Goal: Transaction & Acquisition: Purchase product/service

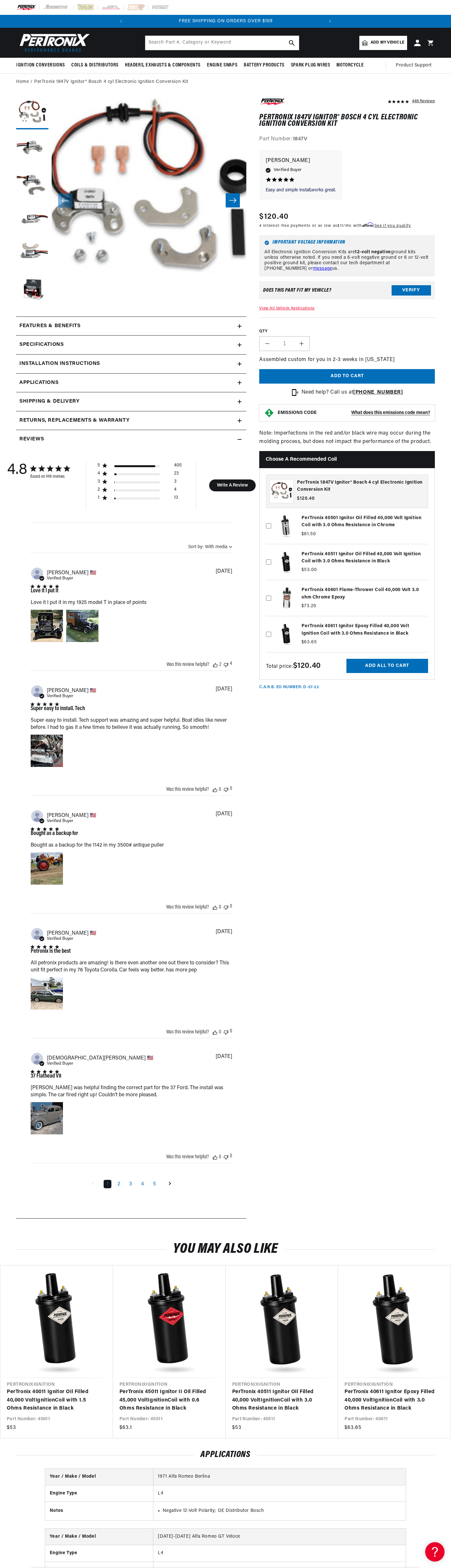
scroll to position [0, 196]
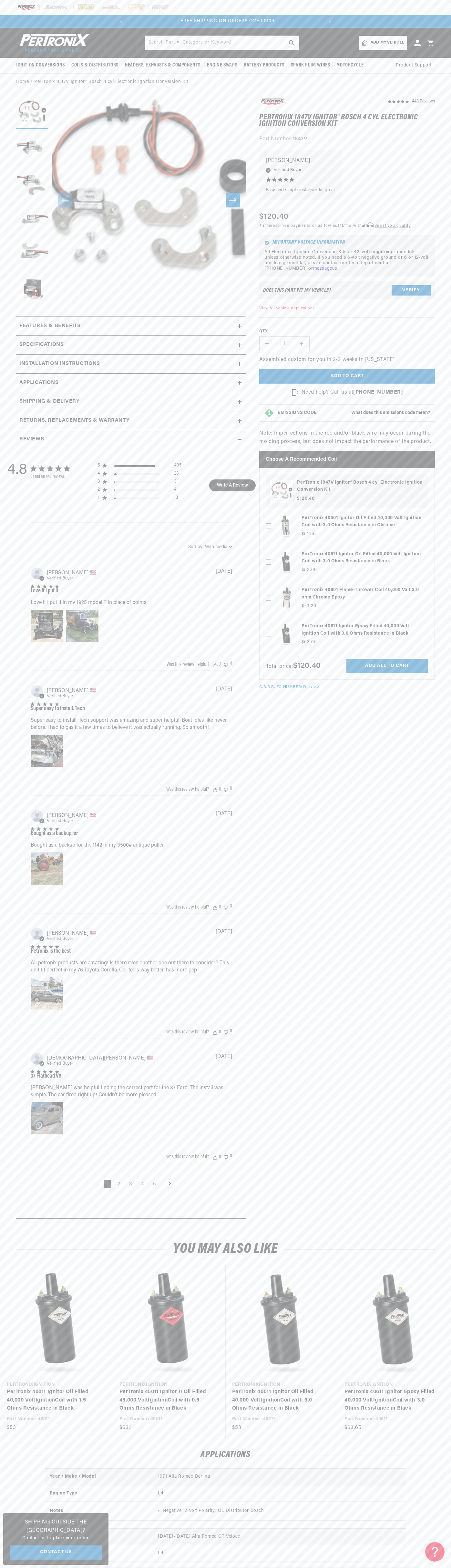
scroll to position [0, 196]
click at [138, 17] on div "SHOP BEST SELLING IGNITION & EXHAUST FREE SHIPPING ON ORDERS OVER $109" at bounding box center [226, 21] width 222 height 13
click at [166, 1568] on html "Skip to content Your cart Your cart is empty Get the right parts the first time…" at bounding box center [226, 784] width 451 height 1568
click at [30, 415] on summary "Returns, Replacements & Warranty" at bounding box center [131, 421] width 230 height 19
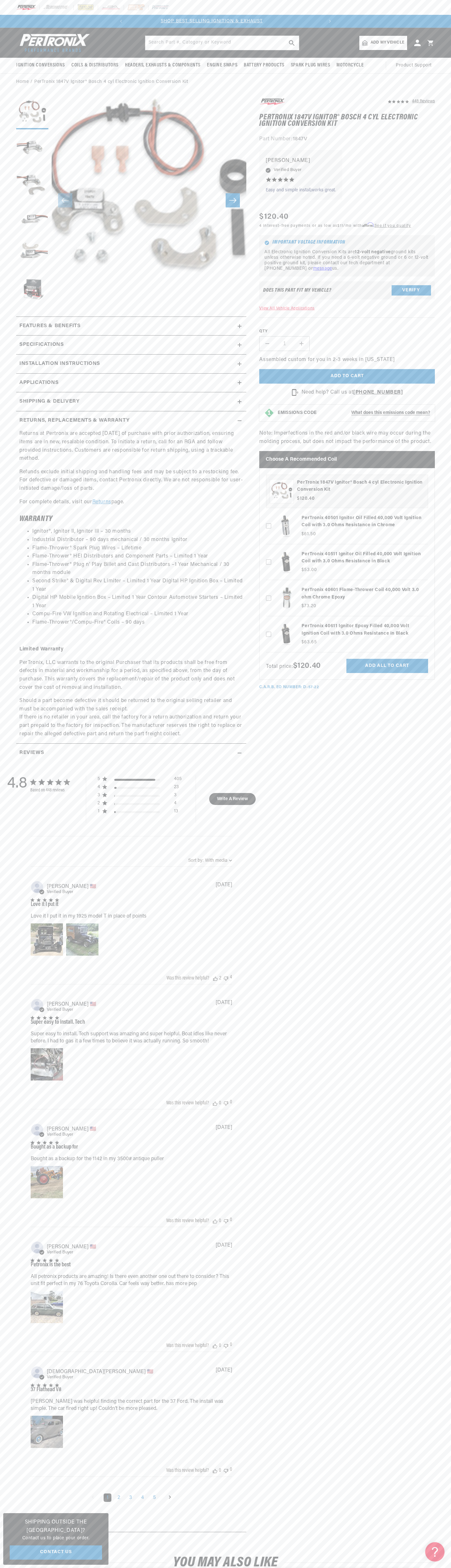
scroll to position [0, 0]
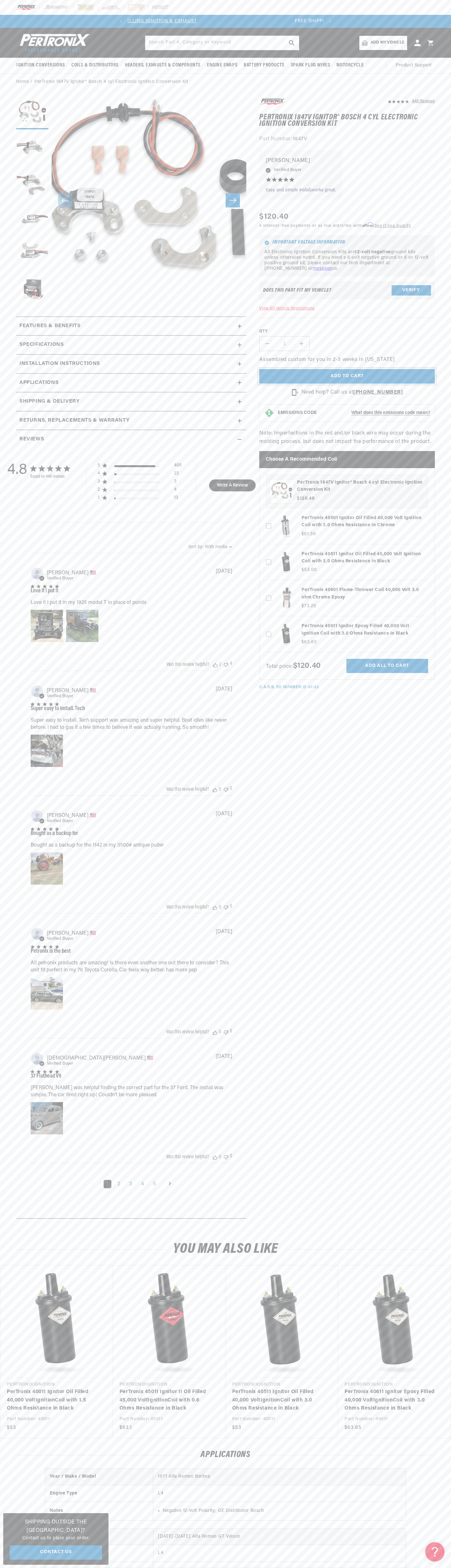
scroll to position [0, 196]
